Goal: Information Seeking & Learning: Learn about a topic

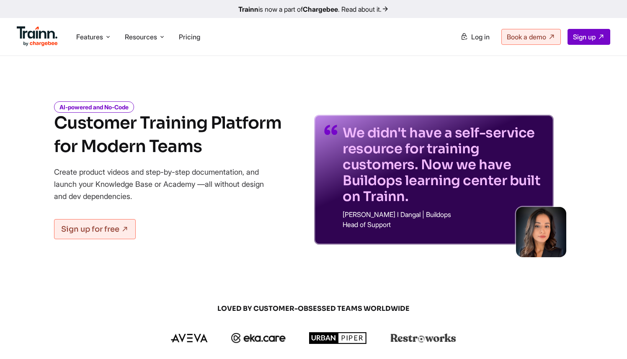
click at [349, 136] on p "We didn't have a self-service resource for training customers. Now we have Buil…" at bounding box center [442, 165] width 201 height 80
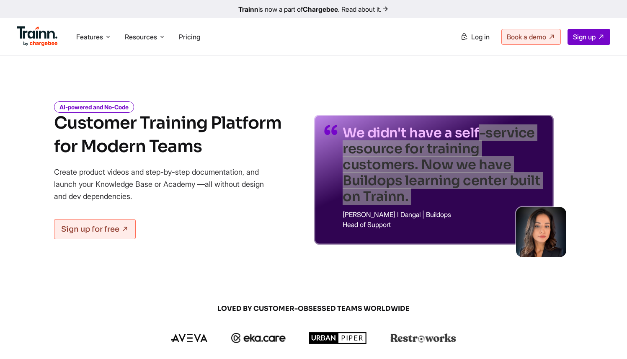
click at [349, 136] on p "We didn't have a self-service resource for training customers. Now we have Buil…" at bounding box center [442, 165] width 201 height 80
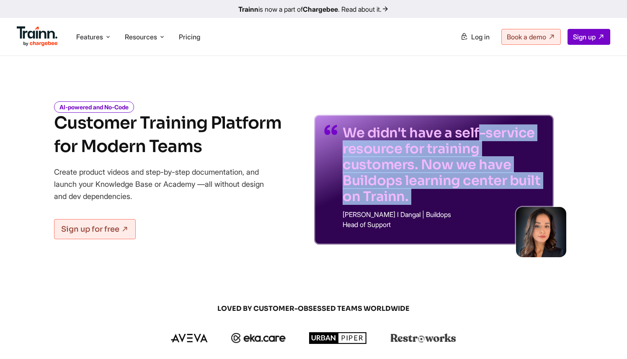
click at [345, 166] on p "We didn't have a self-service resource for training customers. Now we have Buil…" at bounding box center [442, 165] width 201 height 80
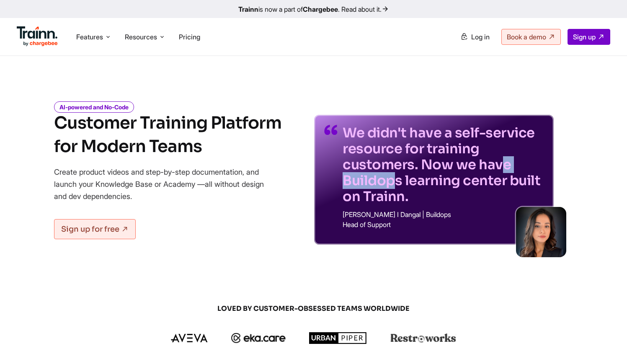
click at [345, 166] on p "We didn't have a self-service resource for training customers. Now we have Buil…" at bounding box center [442, 165] width 201 height 80
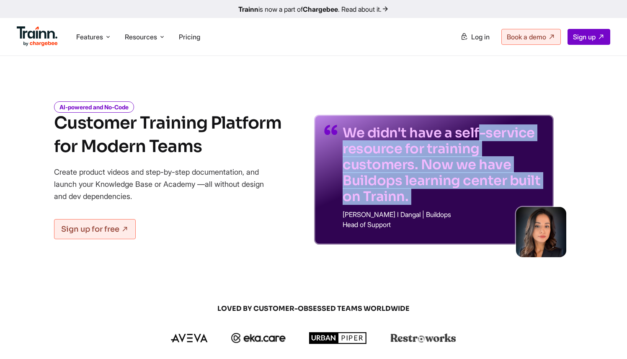
click at [345, 166] on p "We didn't have a self-service resource for training customers. Now we have Buil…" at bounding box center [442, 165] width 201 height 80
drag, startPoint x: 400, startPoint y: 224, endPoint x: 313, endPoint y: 128, distance: 129.2
click at [313, 128] on div "We didn't have a self-service resource for training customers. Now we have Buil…" at bounding box center [434, 167] width 278 height 155
click at [317, 124] on div "We didn't have a self-service resource for training customers. Now we have Buil…" at bounding box center [433, 180] width 239 height 130
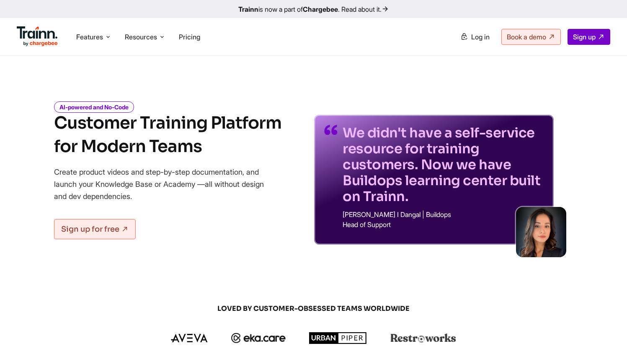
drag, startPoint x: 317, startPoint y: 124, endPoint x: 391, endPoint y: 231, distance: 129.7
click at [391, 231] on div "We didn't have a self-service resource for training customers. Now we have Buil…" at bounding box center [433, 180] width 239 height 130
click at [391, 231] on div "We didn't have a self-service resource for training customers. Now we have Buil…" at bounding box center [442, 180] width 201 height 110
drag, startPoint x: 396, startPoint y: 229, endPoint x: 326, endPoint y: 130, distance: 121.6
click at [326, 129] on div "We didn't have a self-service resource for training customers. Now we have Buil…" at bounding box center [433, 180] width 239 height 130
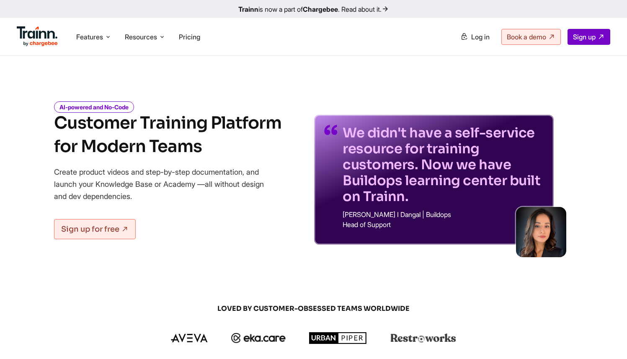
click at [326, 130] on img at bounding box center [330, 130] width 13 height 10
click at [322, 118] on div "We didn't have a self-service resource for training customers. Now we have Buil…" at bounding box center [433, 180] width 239 height 130
drag, startPoint x: 322, startPoint y: 118, endPoint x: 400, endPoint y: 230, distance: 135.9
click at [400, 230] on div "We didn't have a self-service resource for training customers. Now we have Buil…" at bounding box center [433, 180] width 239 height 130
